Goal: Information Seeking & Learning: Learn about a topic

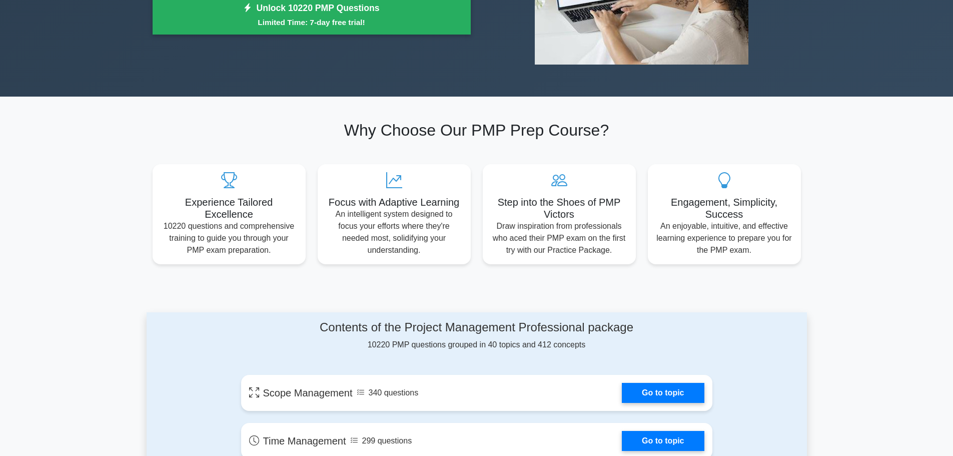
scroll to position [250, 0]
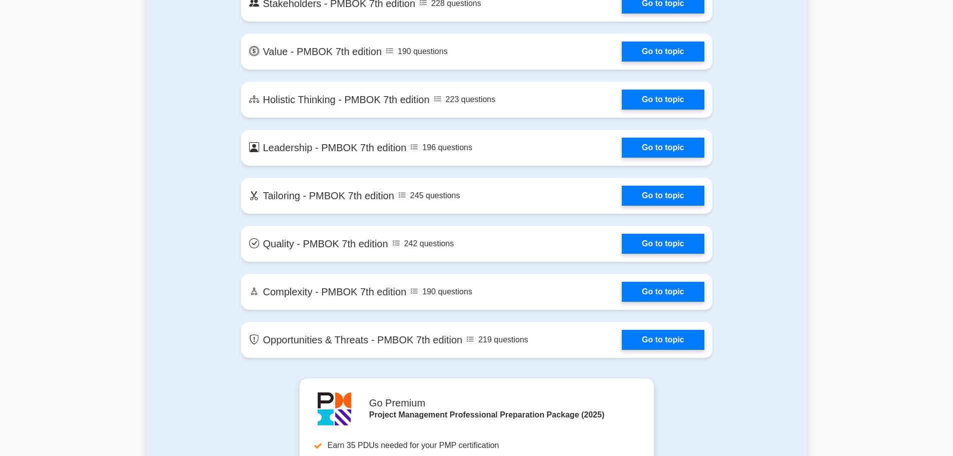
scroll to position [2200, 0]
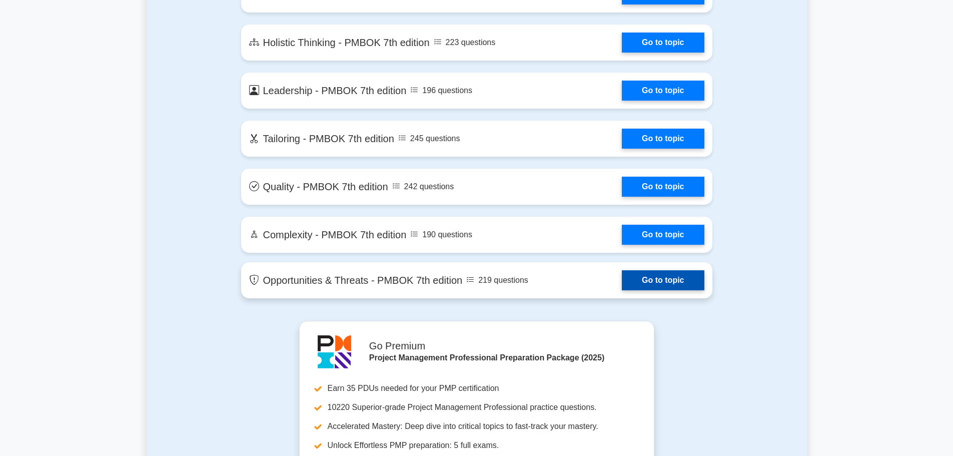
click at [666, 279] on link "Go to topic" at bounding box center [663, 280] width 82 height 20
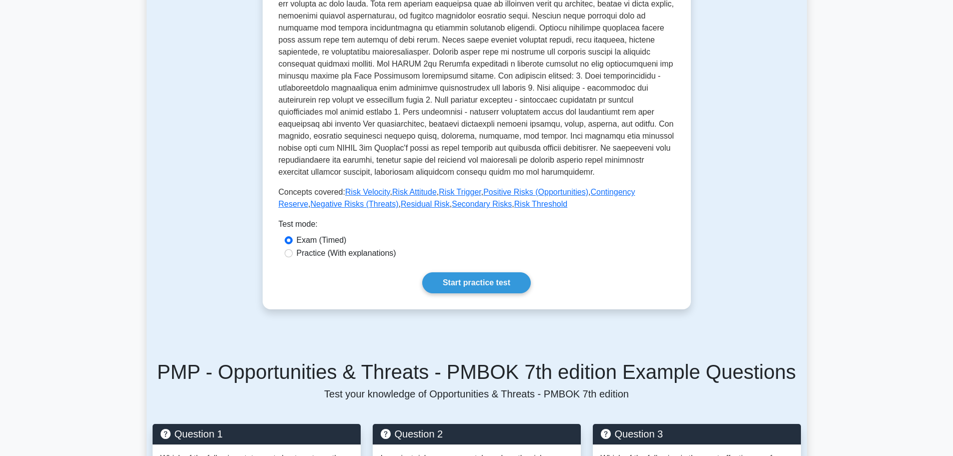
scroll to position [300, 0]
click at [290, 254] on input "Practice (With explanations)" at bounding box center [289, 253] width 8 height 8
radio input "true"
click at [472, 279] on link "Start practice test" at bounding box center [476, 282] width 109 height 21
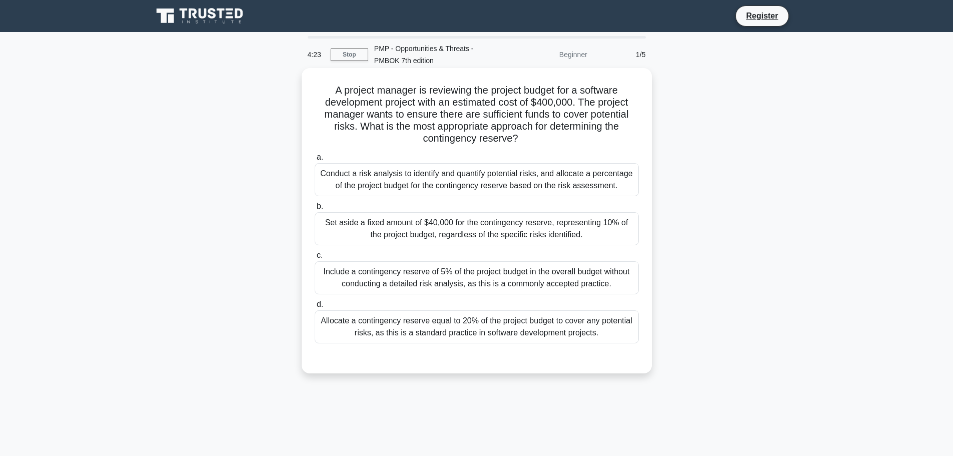
click at [428, 232] on div "Set aside a fixed amount of $40,000 for the contingency reserve, representing 1…" at bounding box center [477, 228] width 324 height 33
click at [315, 210] on input "b. Set aside a fixed amount of $40,000 for the contingency reserve, representin…" at bounding box center [315, 206] width 0 height 7
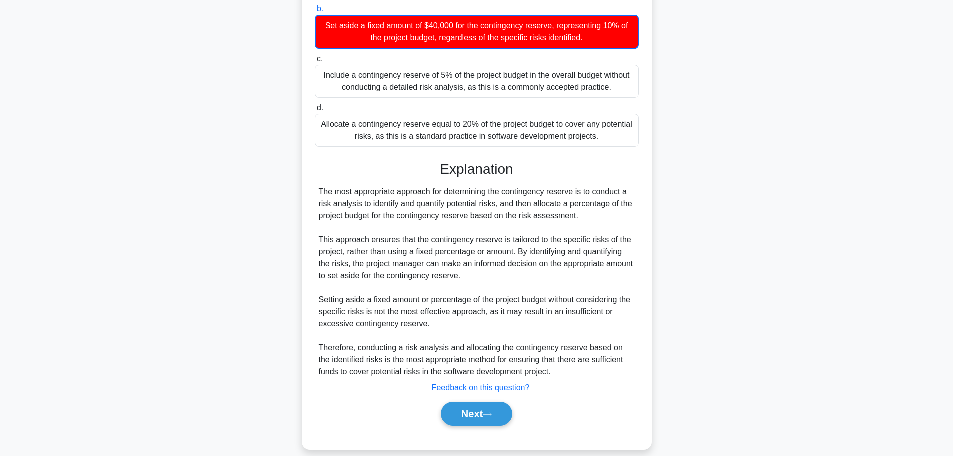
scroll to position [223, 0]
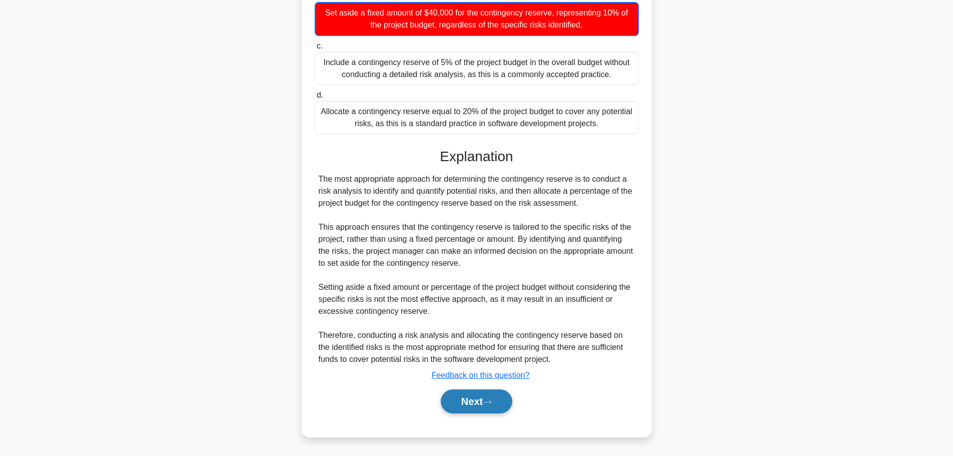
click at [477, 408] on button "Next" at bounding box center [477, 401] width 72 height 24
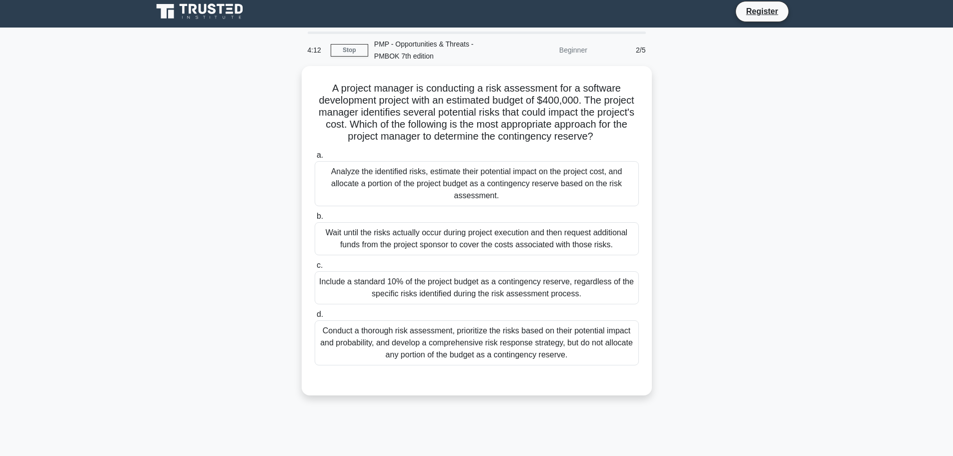
scroll to position [0, 0]
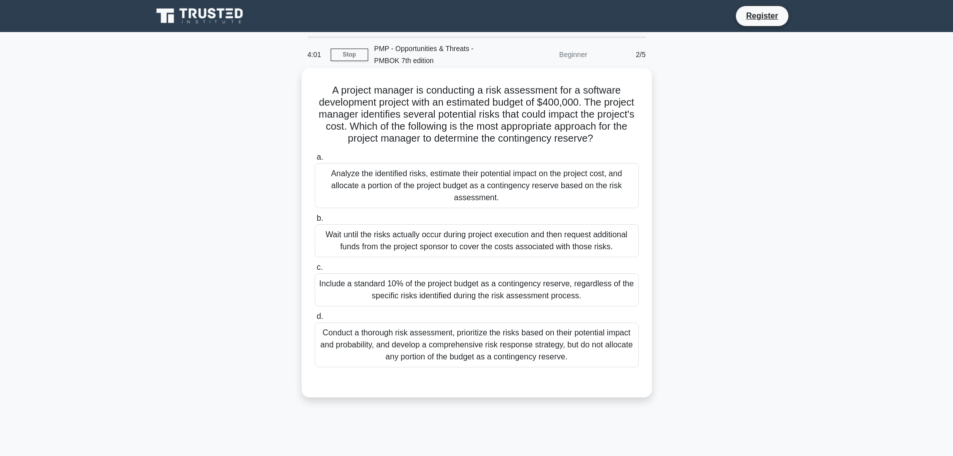
click at [373, 176] on div "Analyze the identified risks, estimate their potential impact on the project co…" at bounding box center [477, 185] width 324 height 45
click at [315, 161] on input "a. Analyze the identified risks, estimate their potential impact on the project…" at bounding box center [315, 157] width 0 height 7
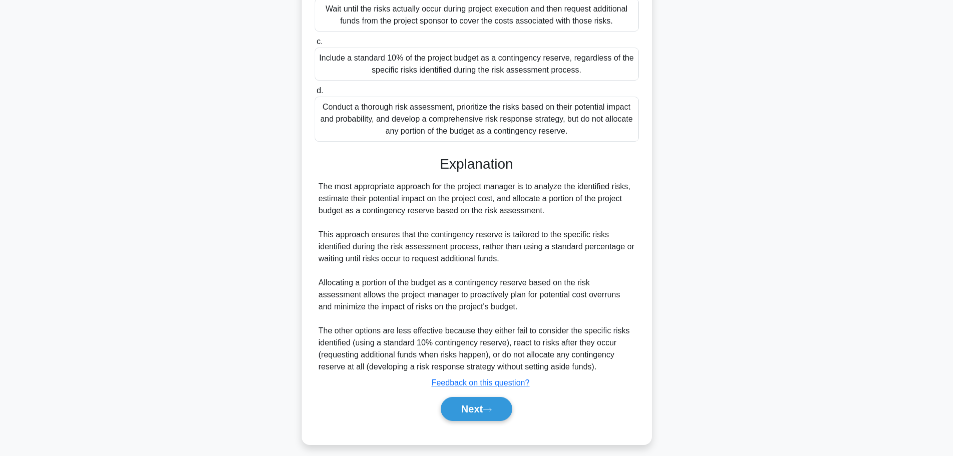
scroll to position [234, 0]
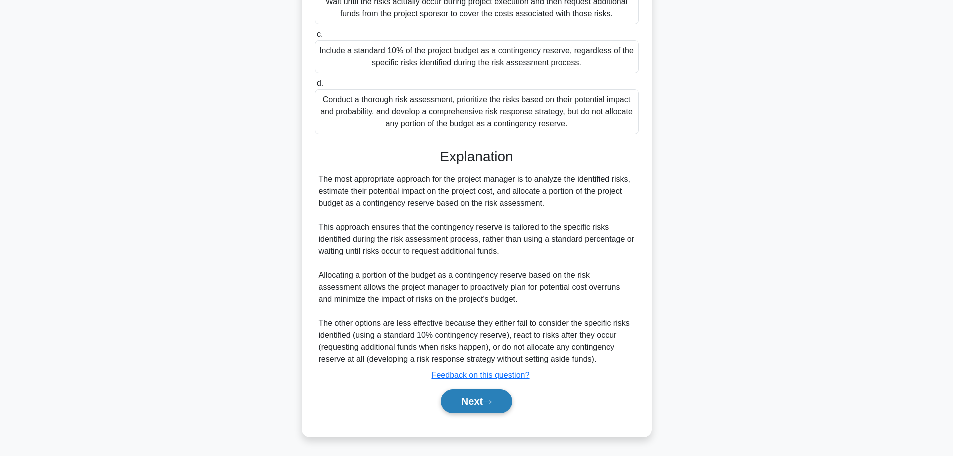
click at [471, 395] on button "Next" at bounding box center [477, 401] width 72 height 24
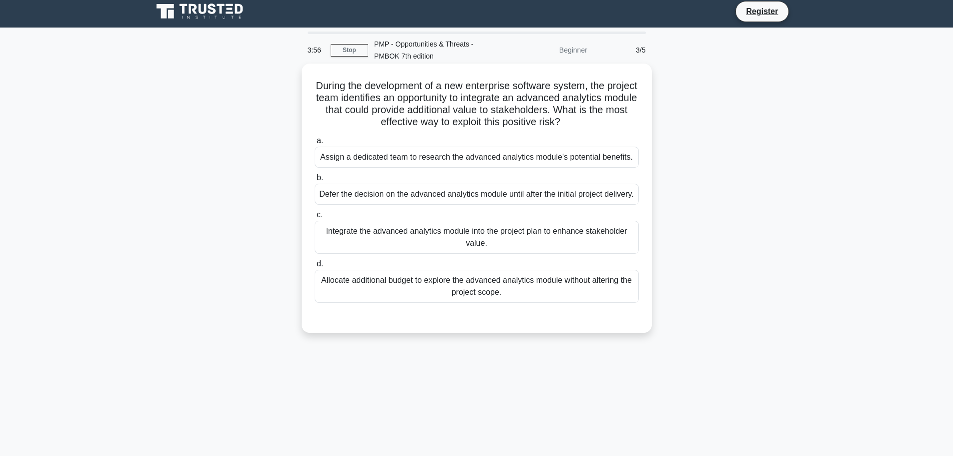
scroll to position [0, 0]
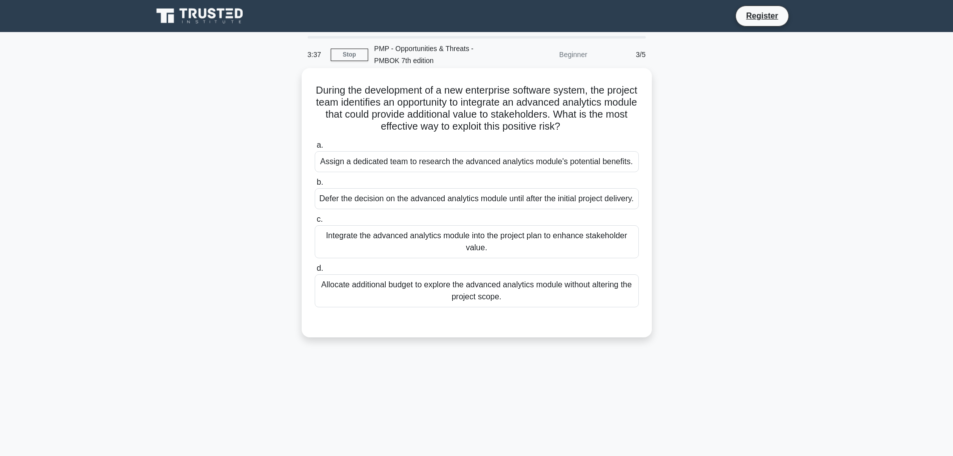
click at [465, 248] on div "Integrate the advanced analytics module into the project plan to enhance stakeh…" at bounding box center [477, 241] width 324 height 33
click at [315, 223] on input "c. Integrate the advanced analytics module into the project plan to enhance sta…" at bounding box center [315, 219] width 0 height 7
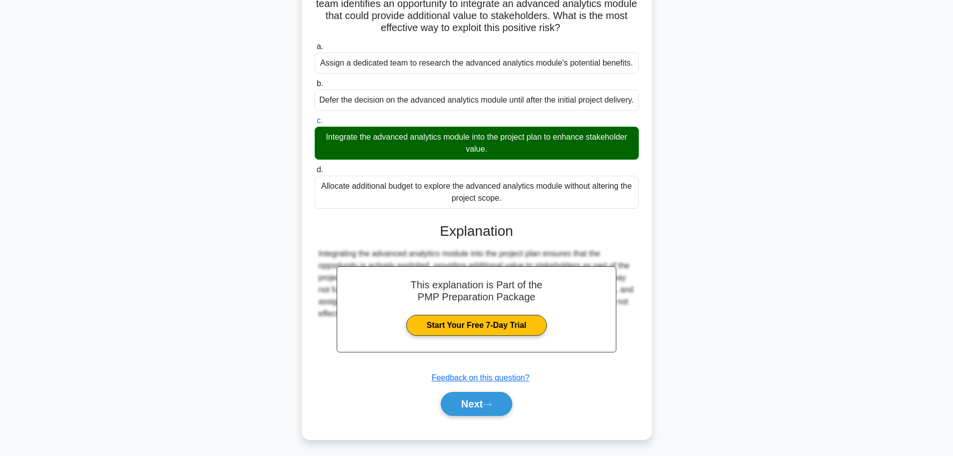
scroll to position [114, 0]
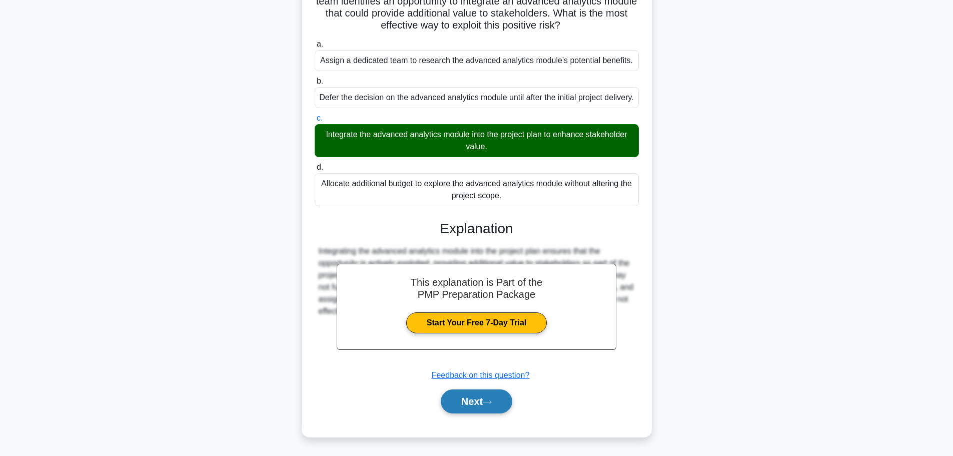
click at [474, 401] on button "Next" at bounding box center [477, 401] width 72 height 24
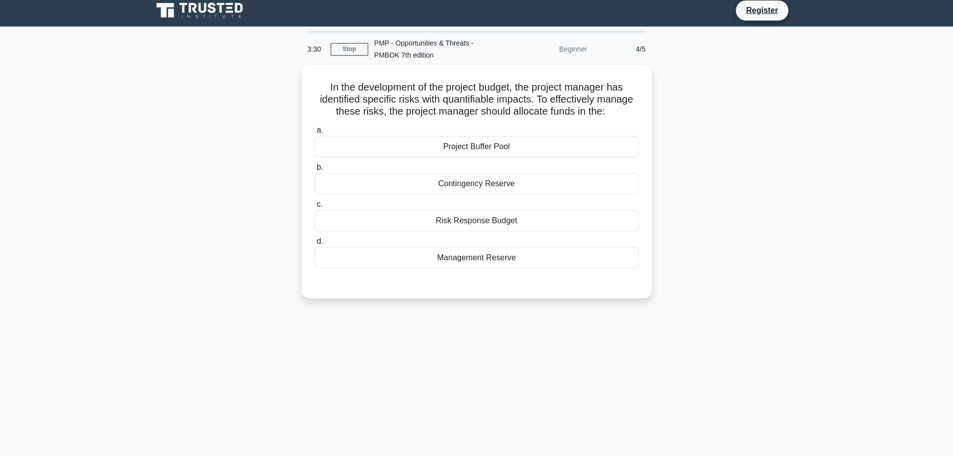
scroll to position [0, 0]
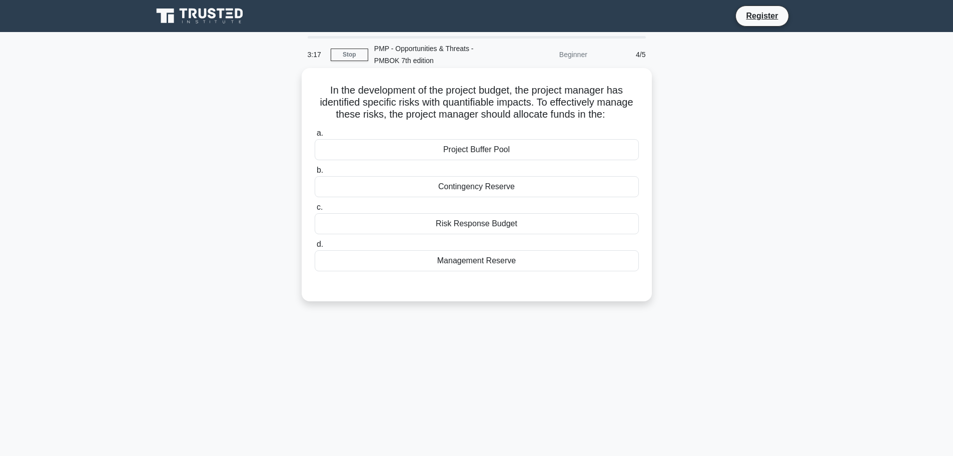
click at [448, 186] on div "Contingency Reserve" at bounding box center [477, 186] width 324 height 21
click at [315, 174] on input "b. Contingency Reserve" at bounding box center [315, 170] width 0 height 7
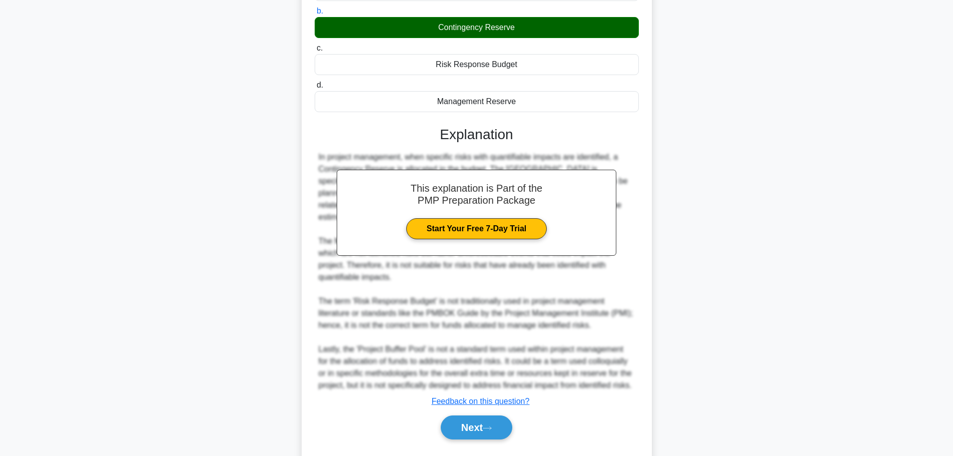
scroll to position [174, 0]
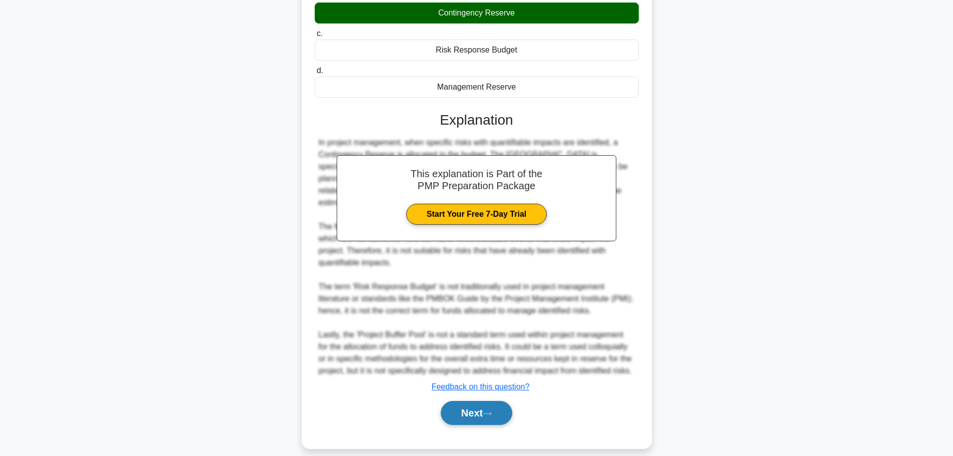
click at [484, 404] on button "Next" at bounding box center [477, 413] width 72 height 24
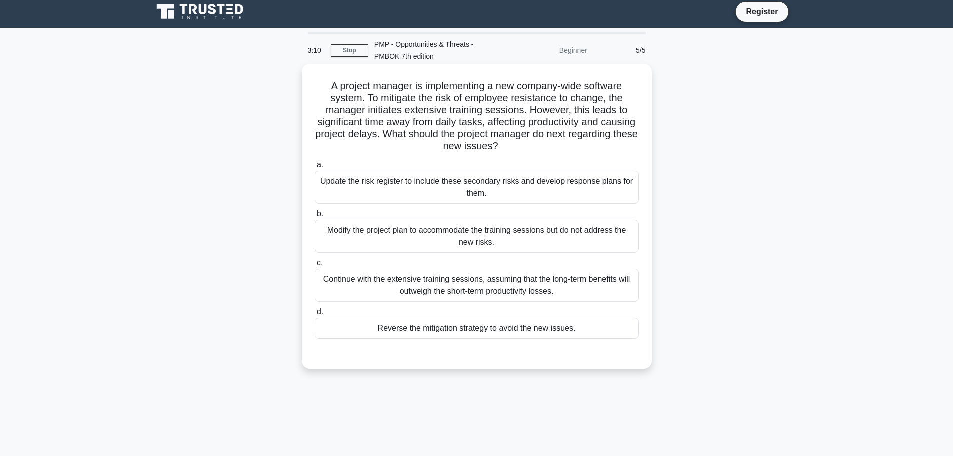
scroll to position [0, 0]
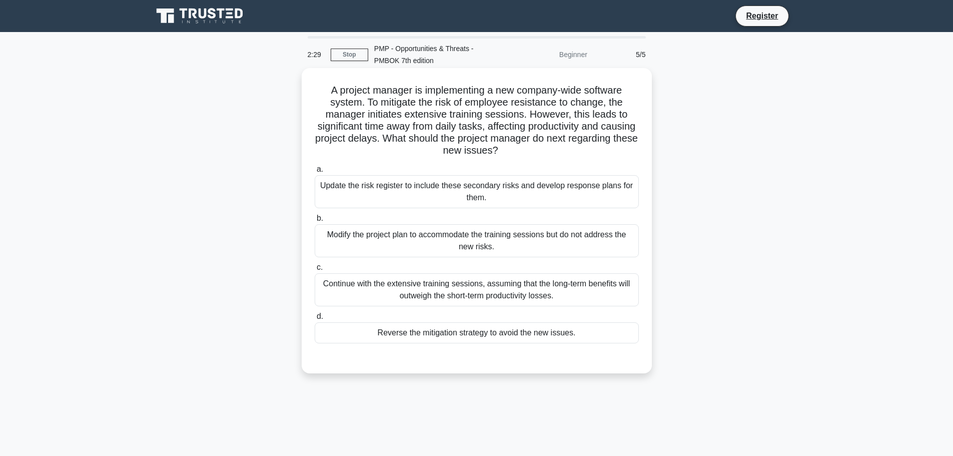
click at [370, 191] on div "Update the risk register to include these secondary risks and develop response …" at bounding box center [477, 191] width 324 height 33
click at [315, 173] on input "a. Update the risk register to include these secondary risks and develop respon…" at bounding box center [315, 169] width 0 height 7
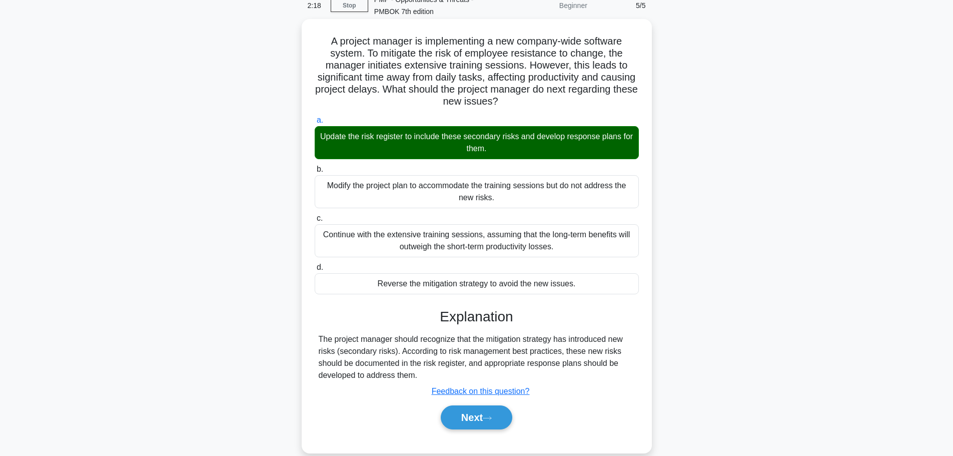
scroll to position [50, 0]
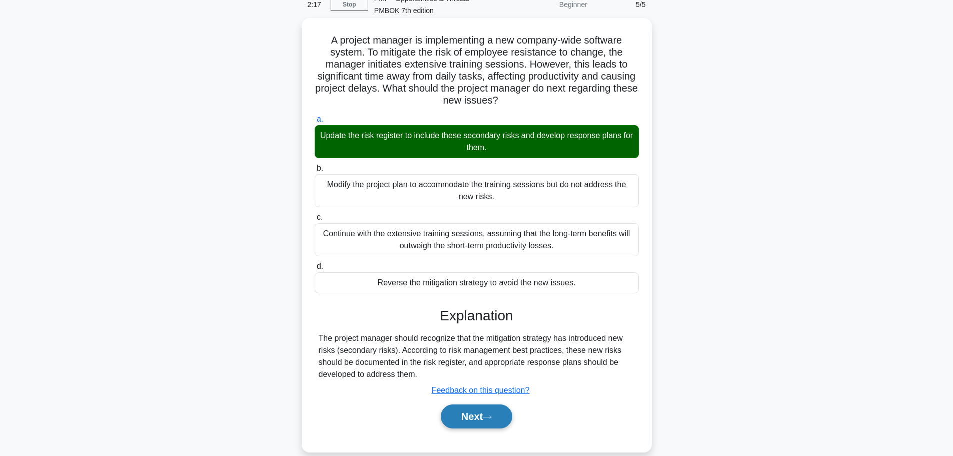
click at [470, 416] on button "Next" at bounding box center [477, 416] width 72 height 24
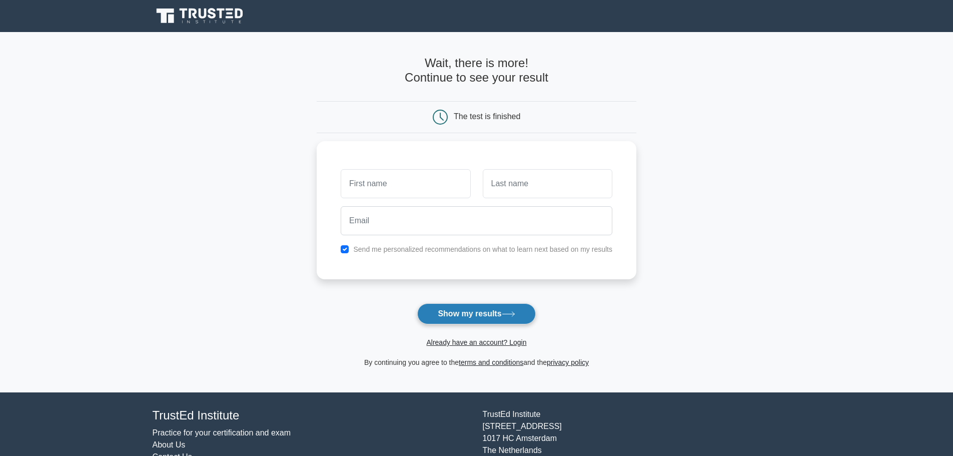
click at [454, 311] on button "Show my results" at bounding box center [476, 313] width 118 height 21
